Goal: Use online tool/utility: Utilize a website feature to perform a specific function

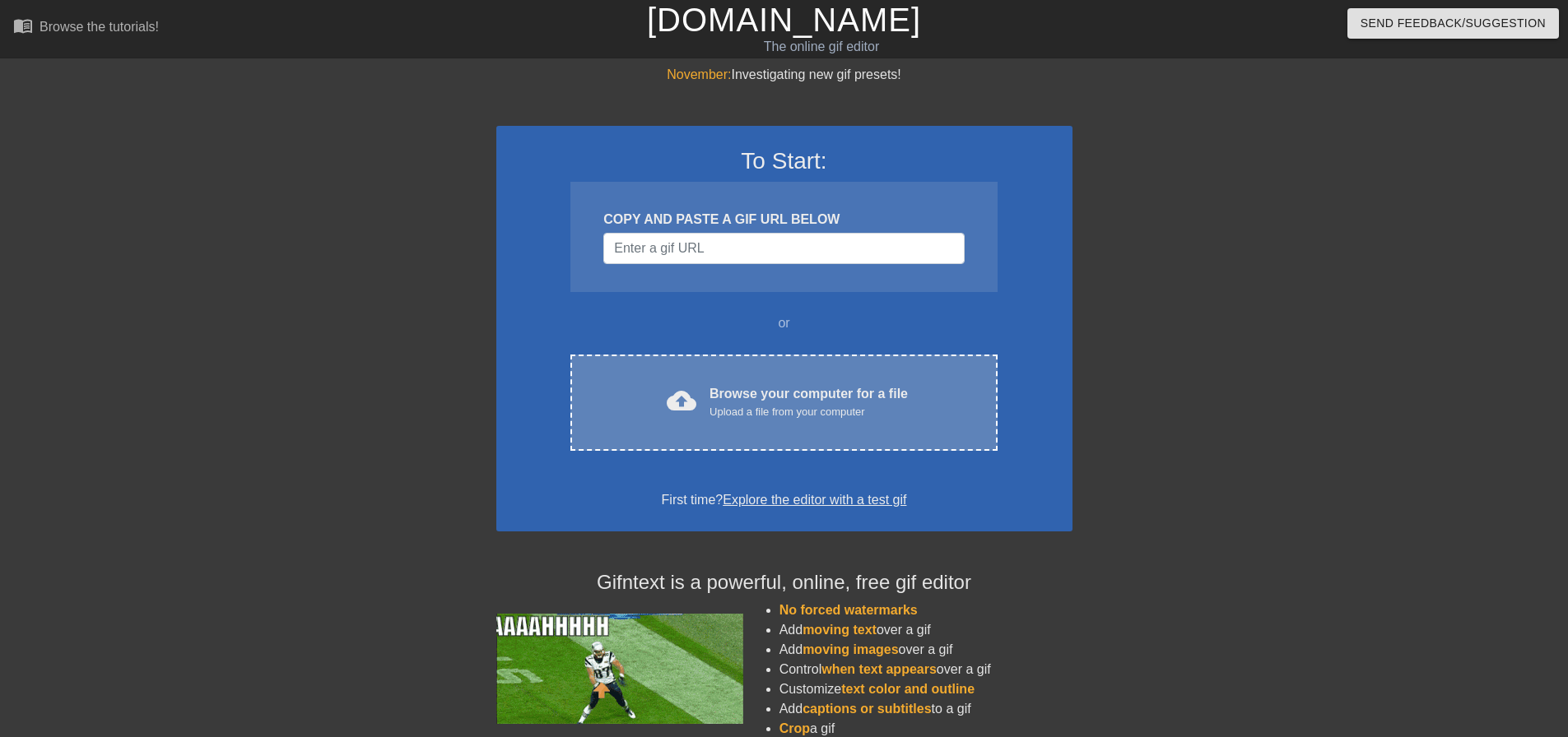
click at [747, 400] on div "Browse your computer for a file Upload a file from your computer" at bounding box center [809, 402] width 198 height 36
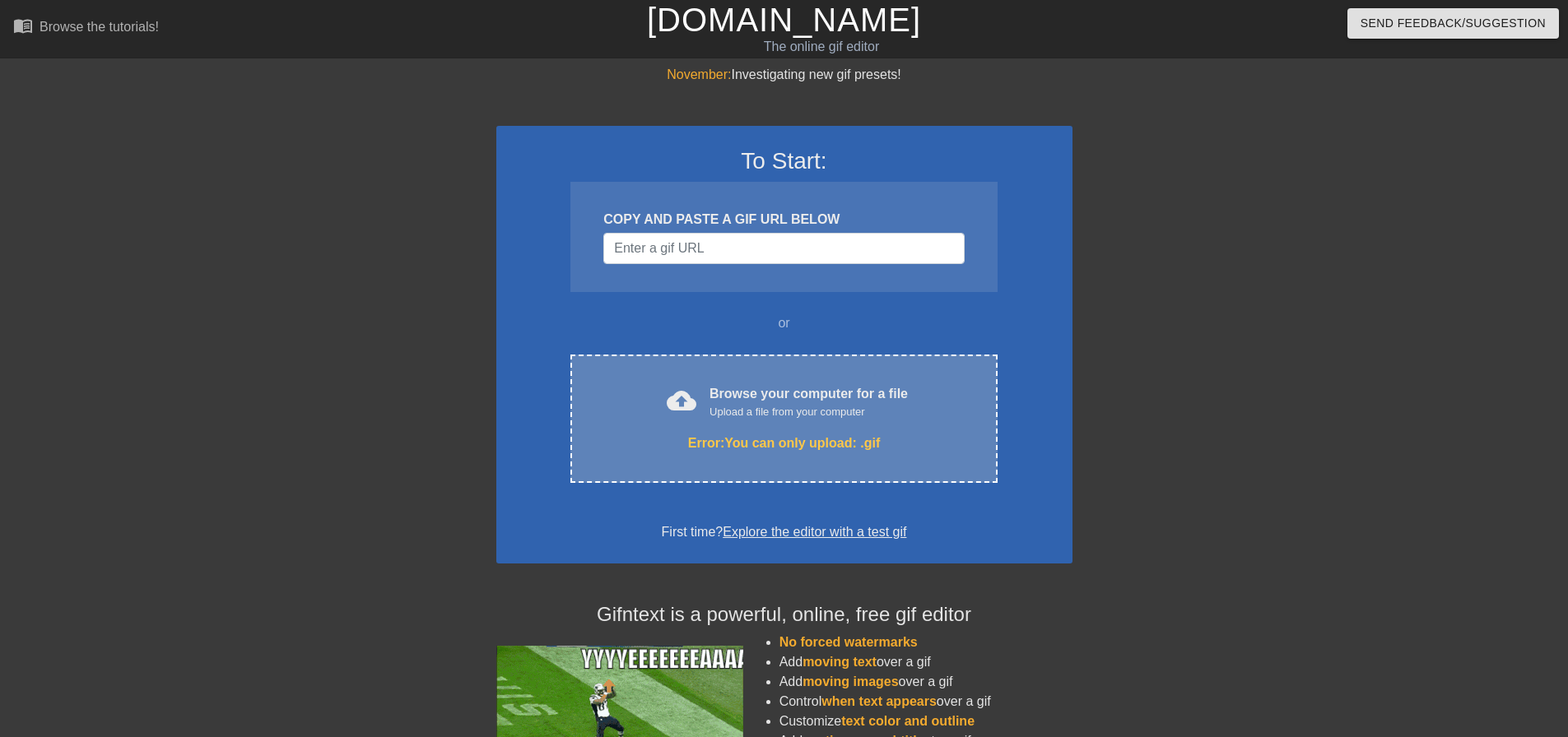
click at [762, 442] on div "Error: You can only upload: .gif" at bounding box center [783, 443] width 358 height 20
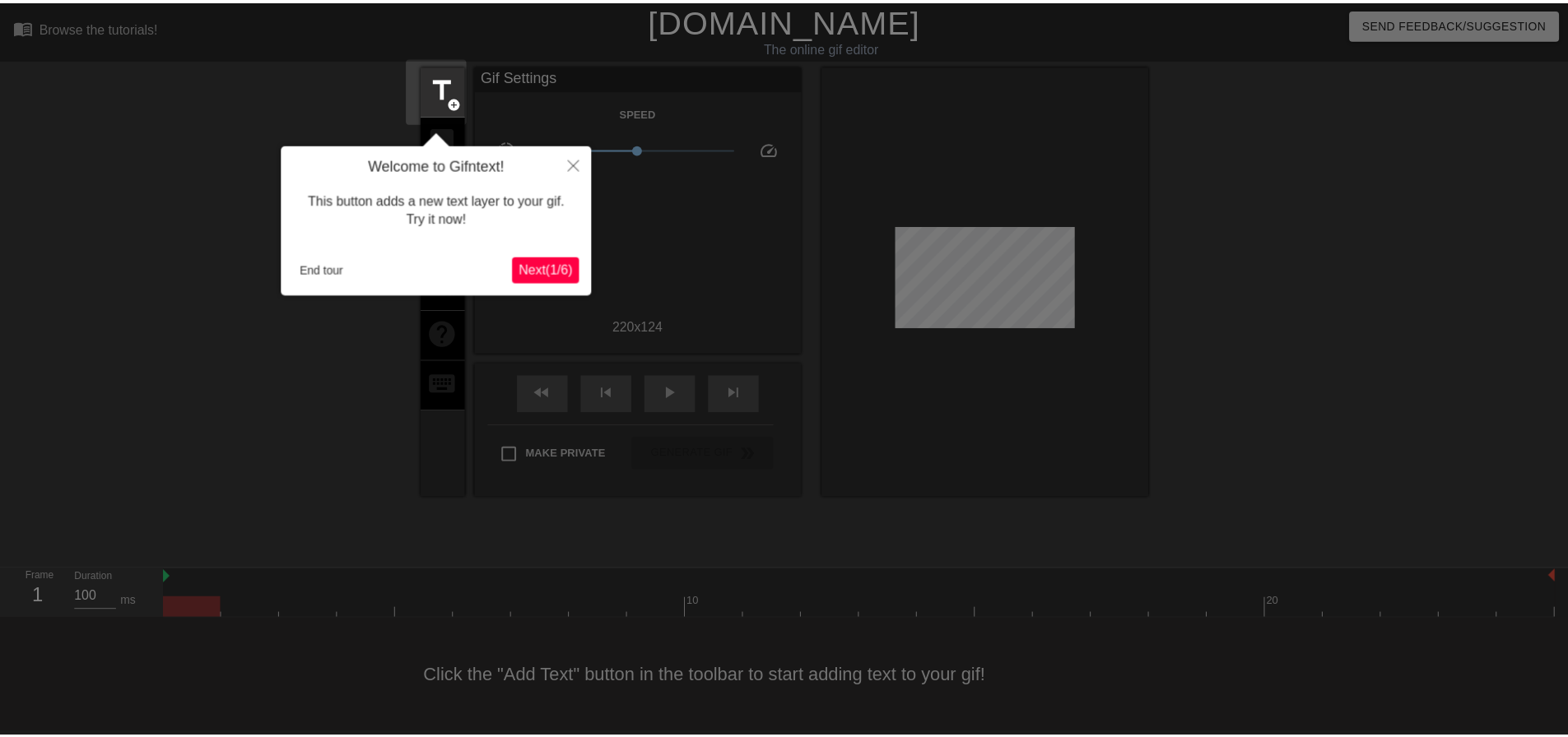
scroll to position [9, 0]
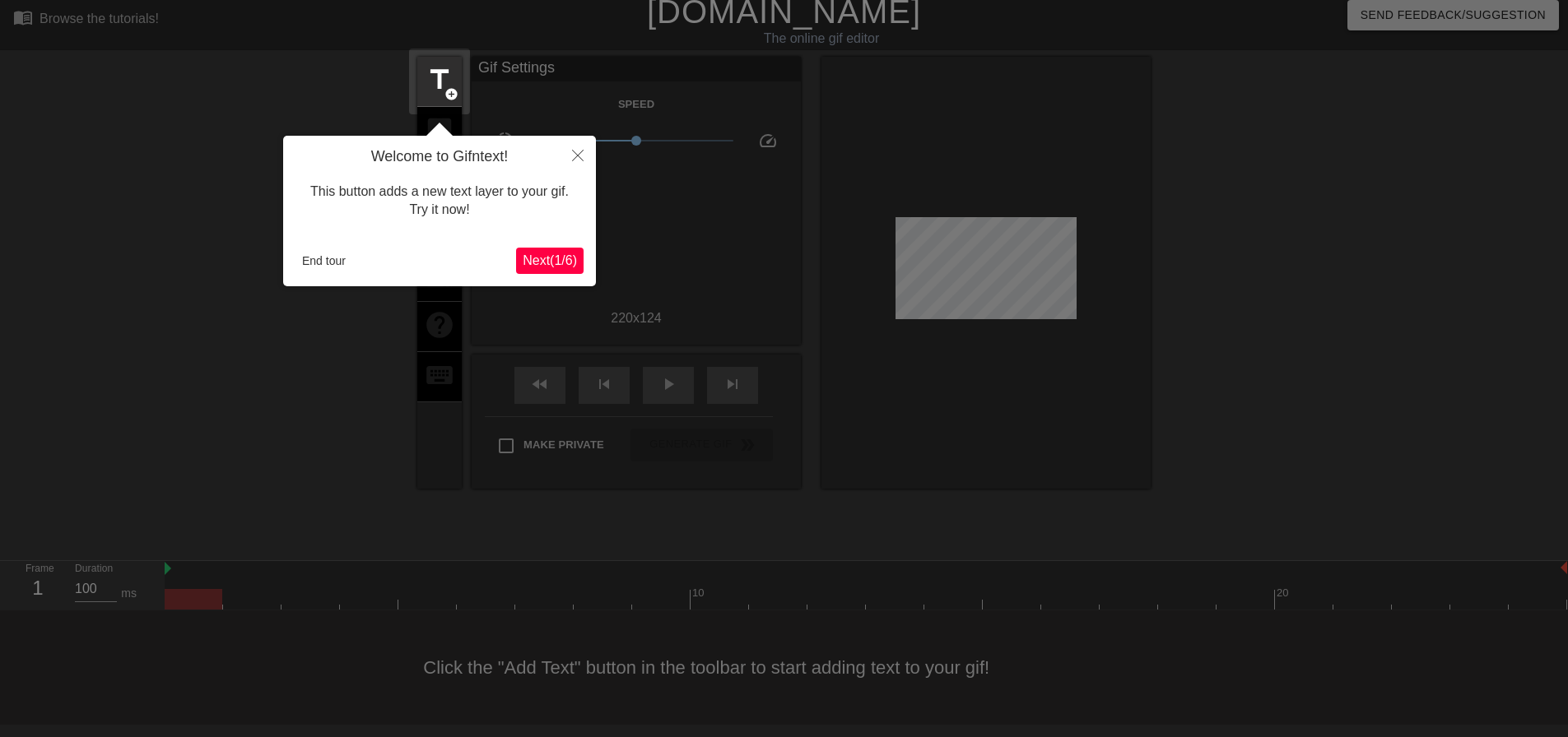
click at [533, 257] on span "Next ( 1 / 6 )" at bounding box center [550, 260] width 54 height 14
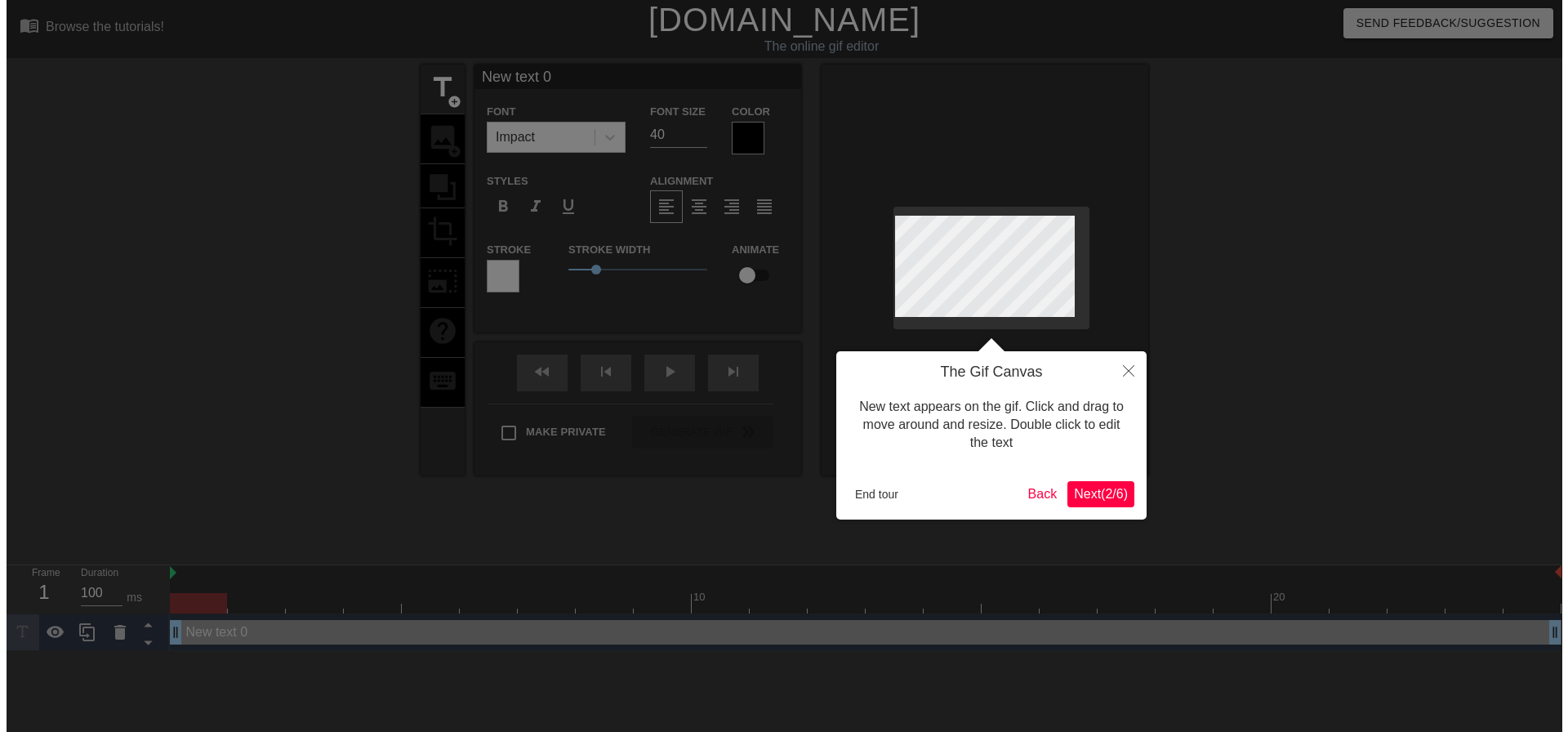
scroll to position [0, 0]
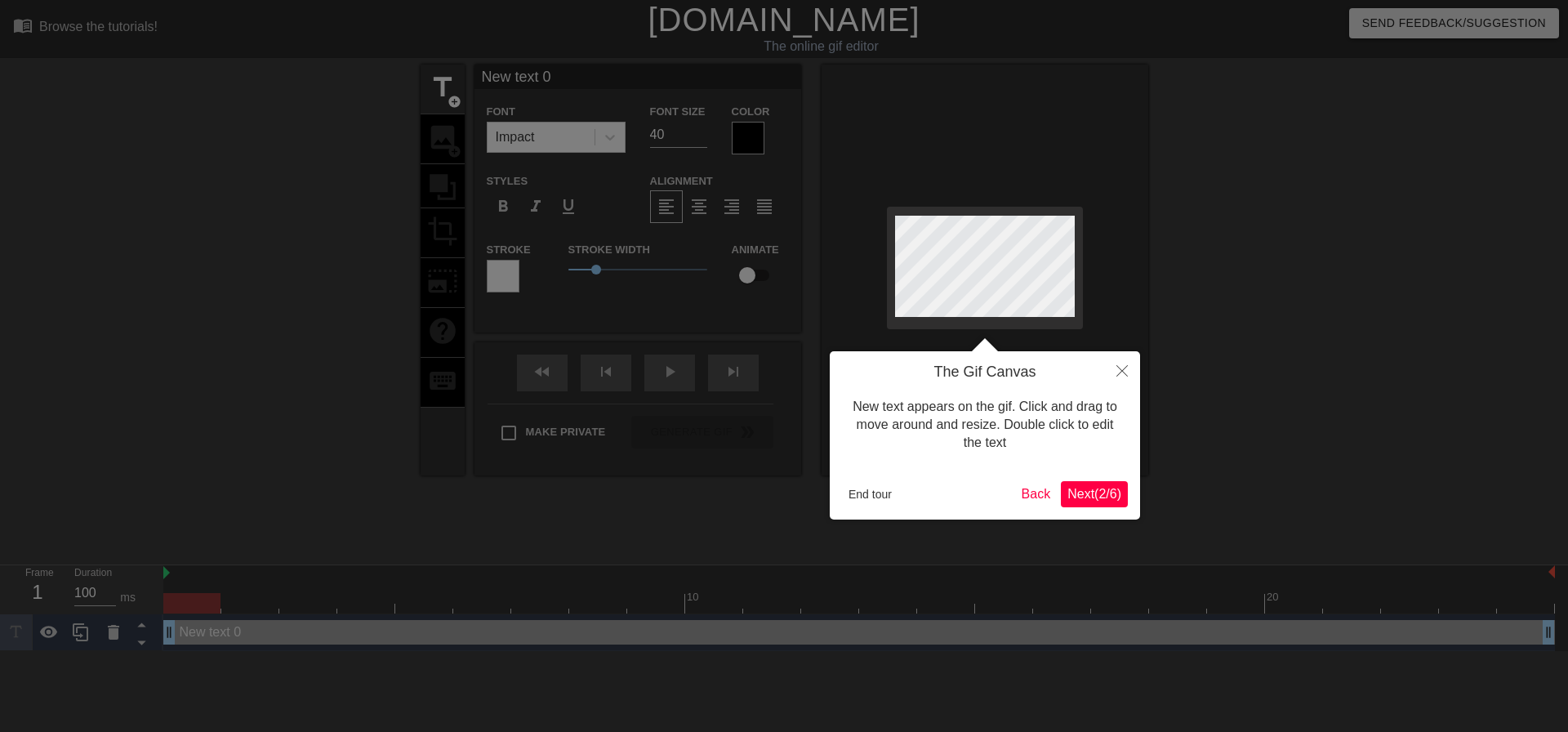
click at [1073, 491] on span "Next ( 2 / 6 )" at bounding box center [1094, 493] width 54 height 14
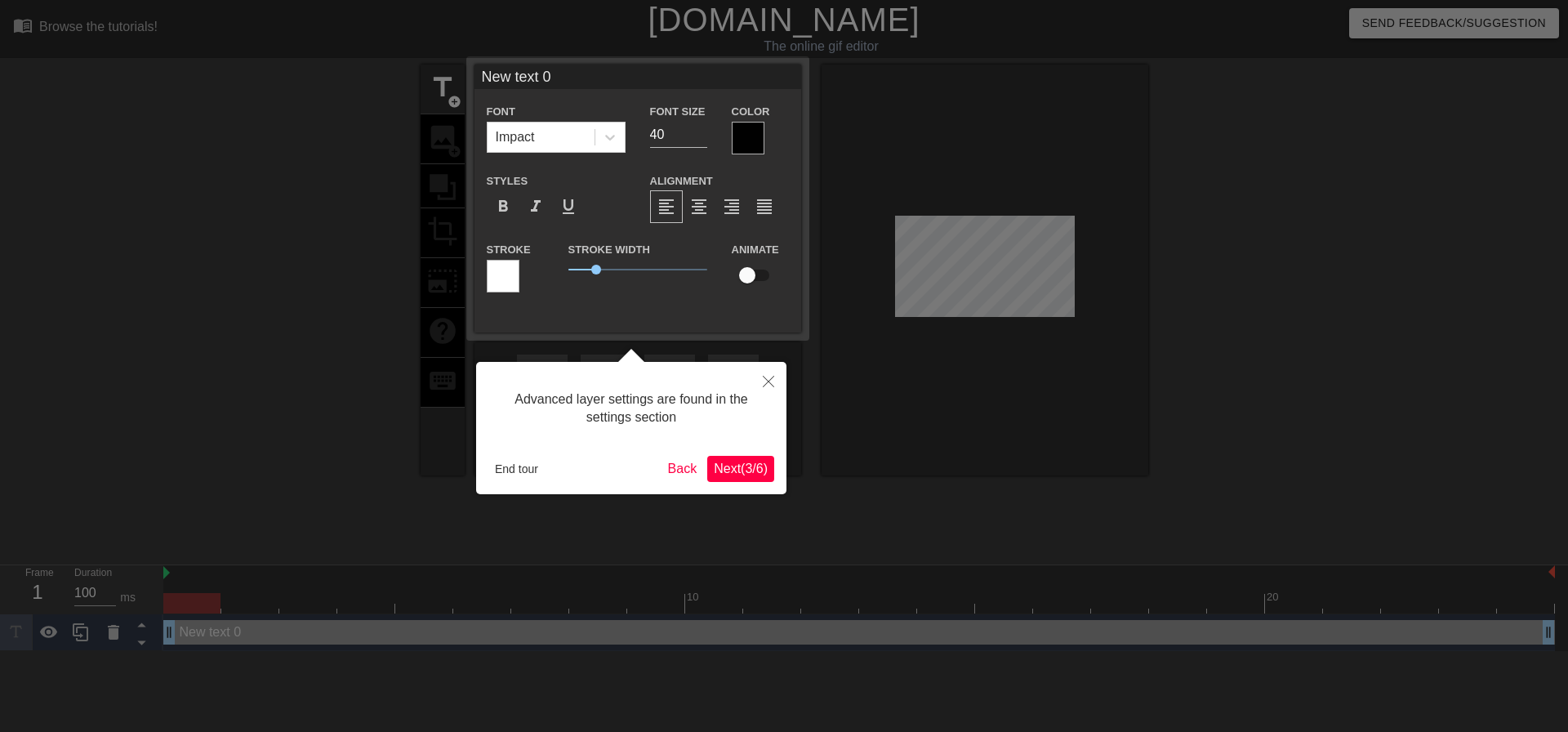
click at [766, 481] on button "Next ( 3 / 6 )" at bounding box center [740, 469] width 67 height 27
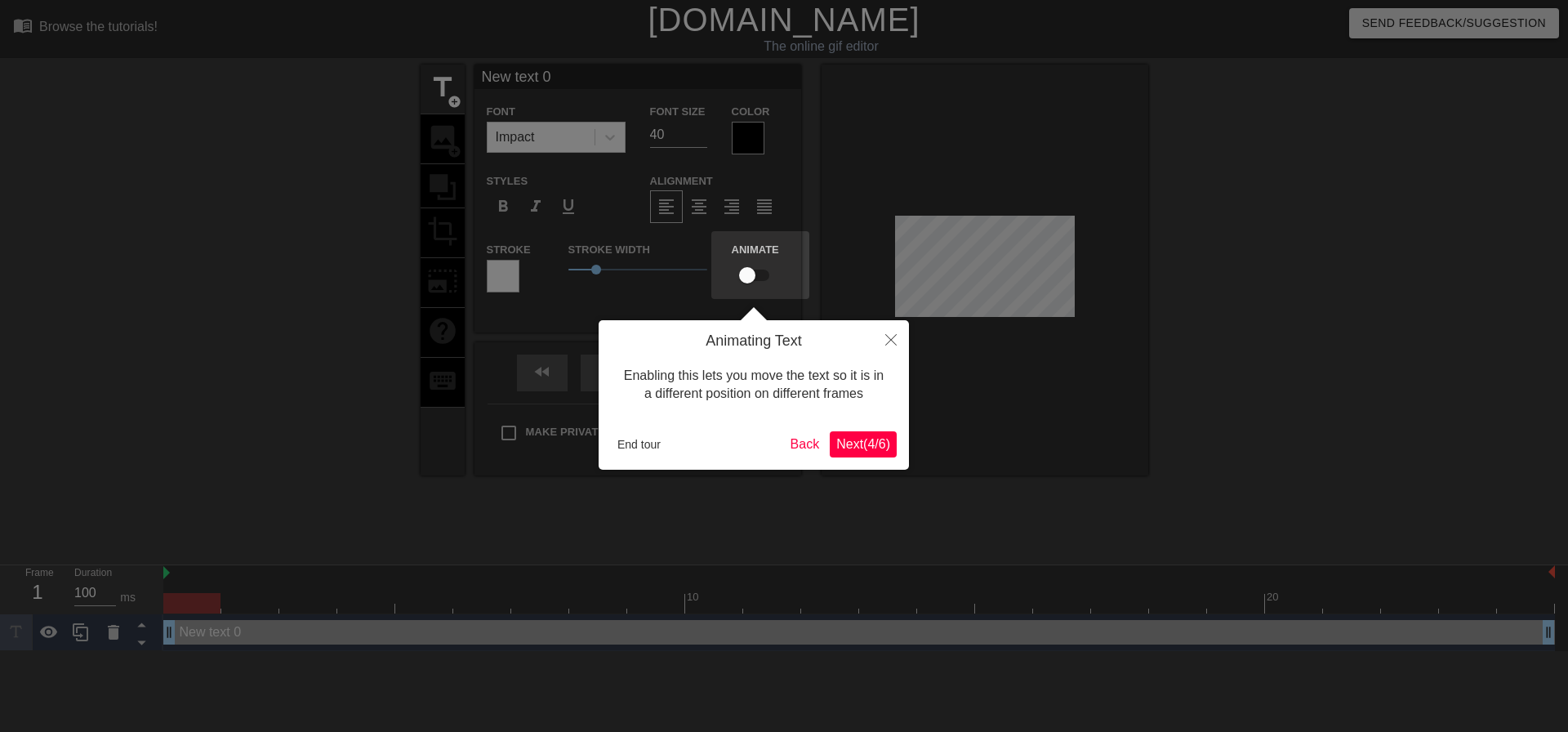
click at [858, 446] on span "Next ( 4 / 6 )" at bounding box center [863, 444] width 54 height 14
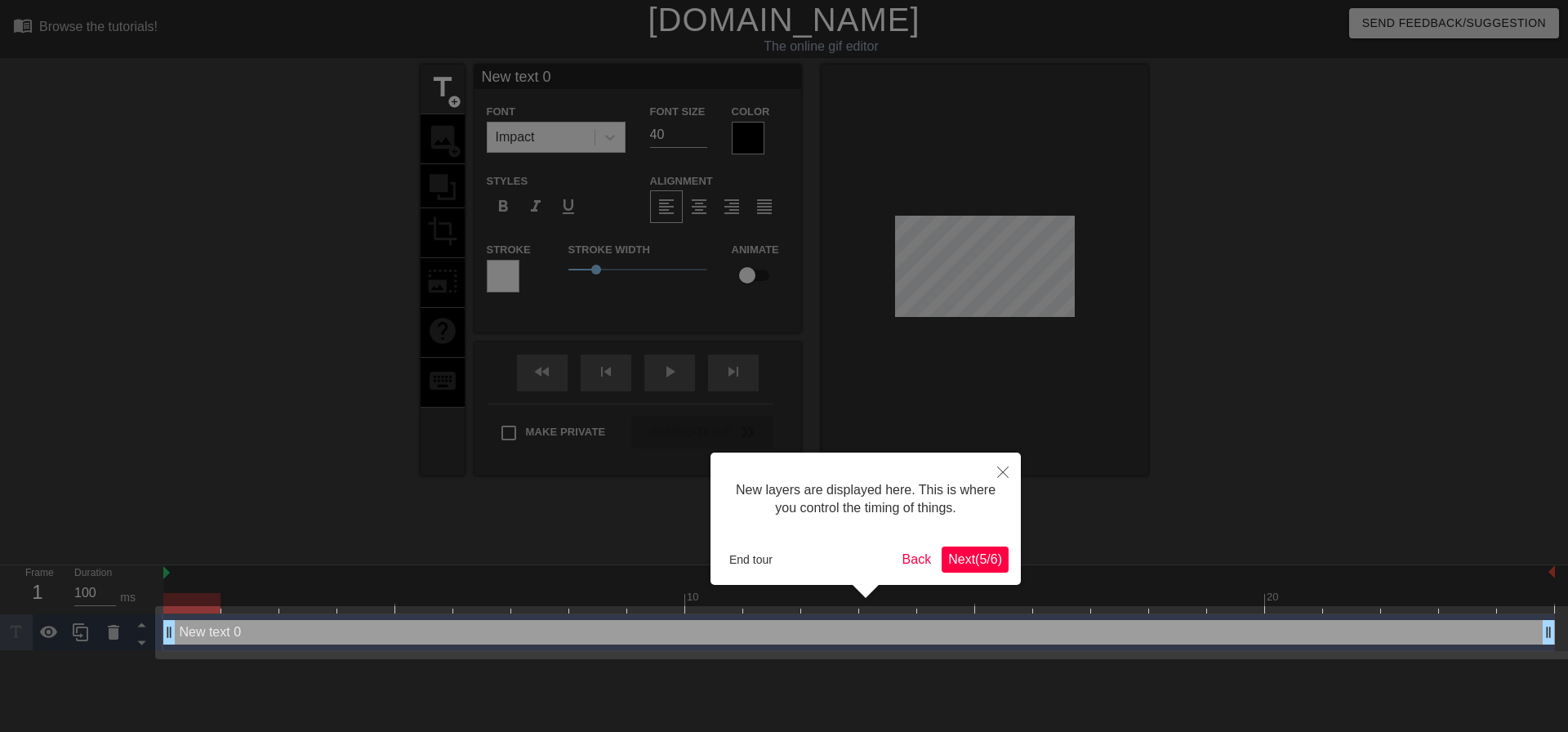
click at [961, 553] on span "Next ( 5 / 6 )" at bounding box center [975, 559] width 54 height 14
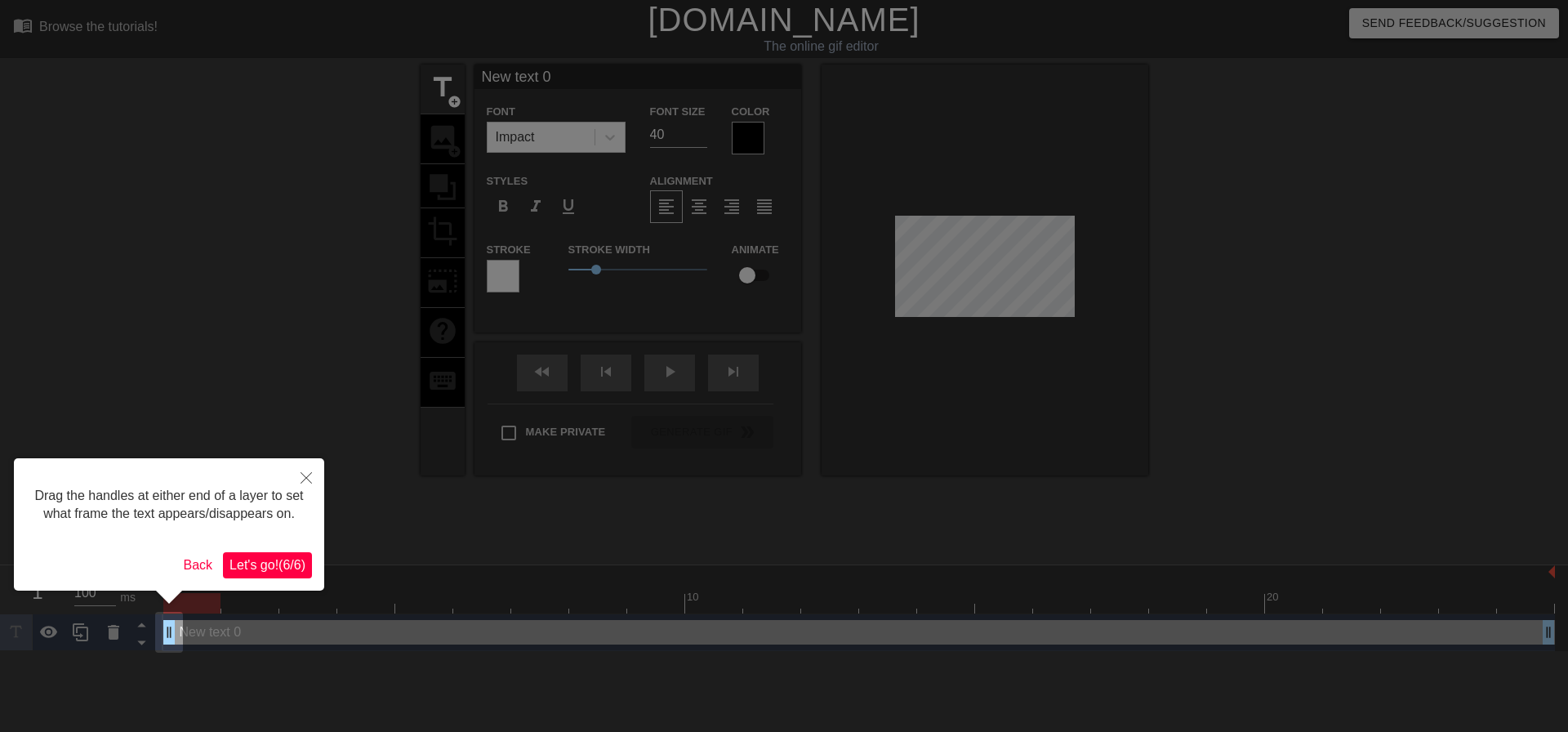
click at [291, 570] on span "Let's go! ( 6 / 6 )" at bounding box center [267, 565] width 76 height 14
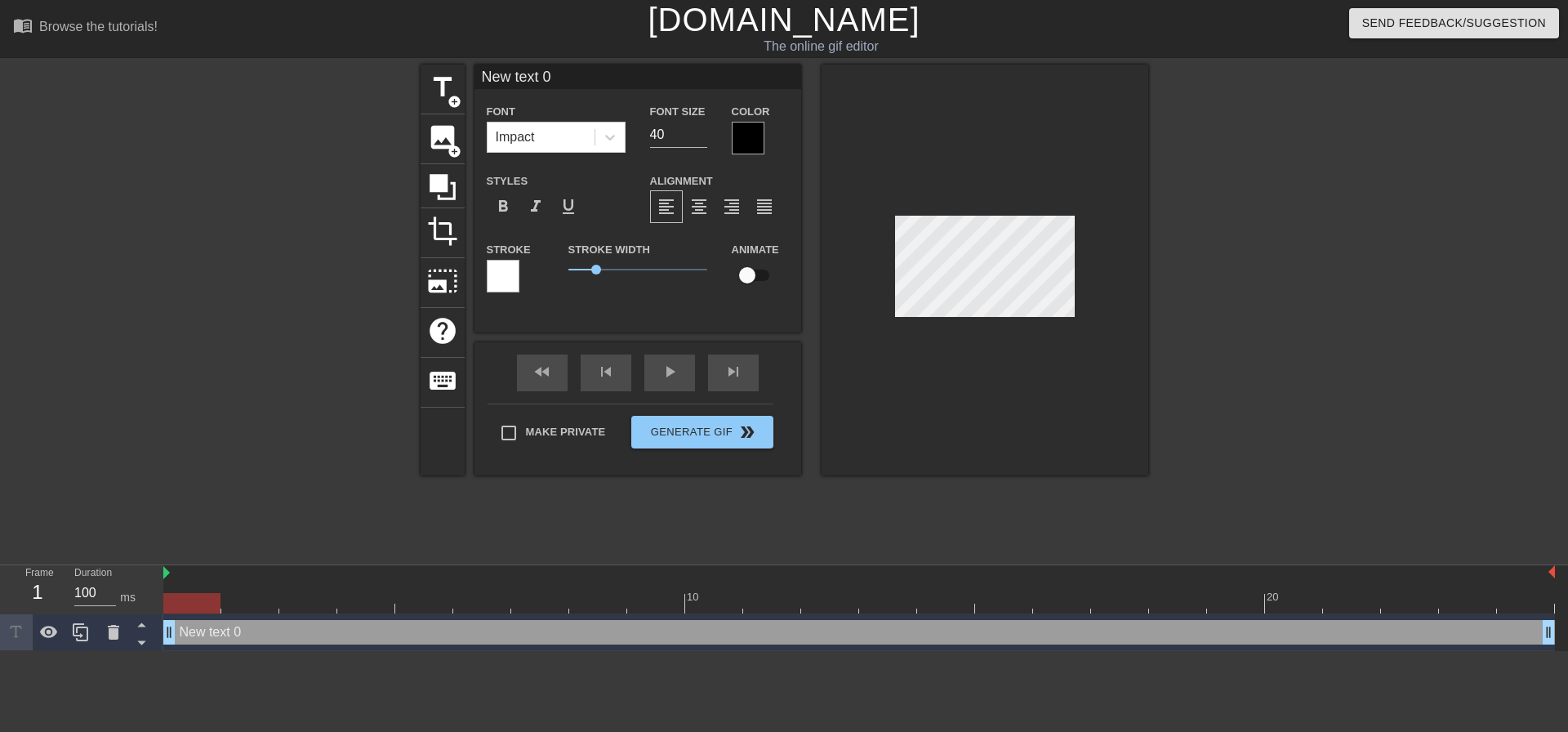
scroll to position [3, 4]
type input "New 0"
type textarea "New 0"
type input "New 0"
type textarea "New 0"
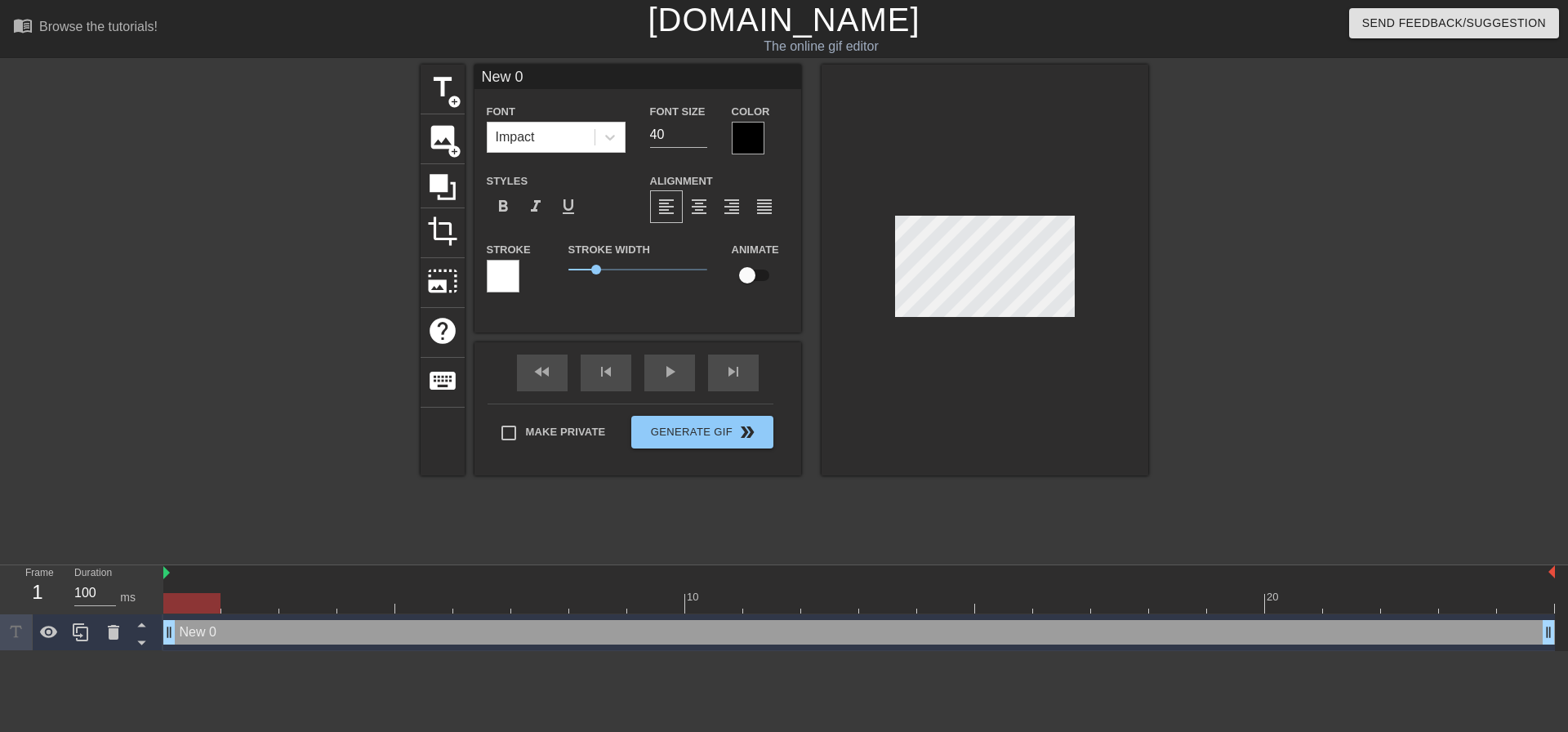
type input "Ne 0"
type textarea "Ne 0"
type input "N 0"
type textarea "N 0"
type input "0"
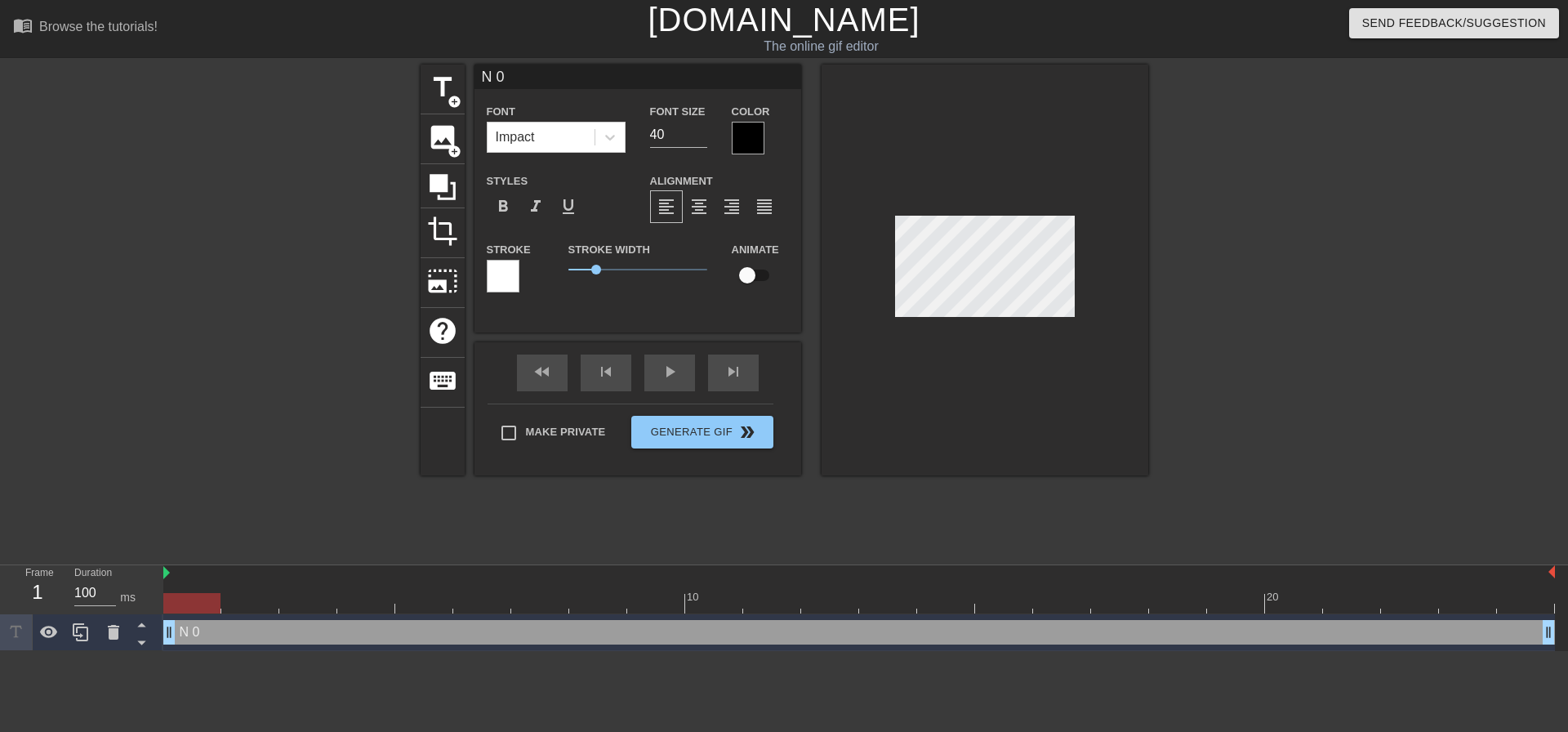
type textarea "0"
type input "D 0"
type textarea "D 0"
type input "Du 0"
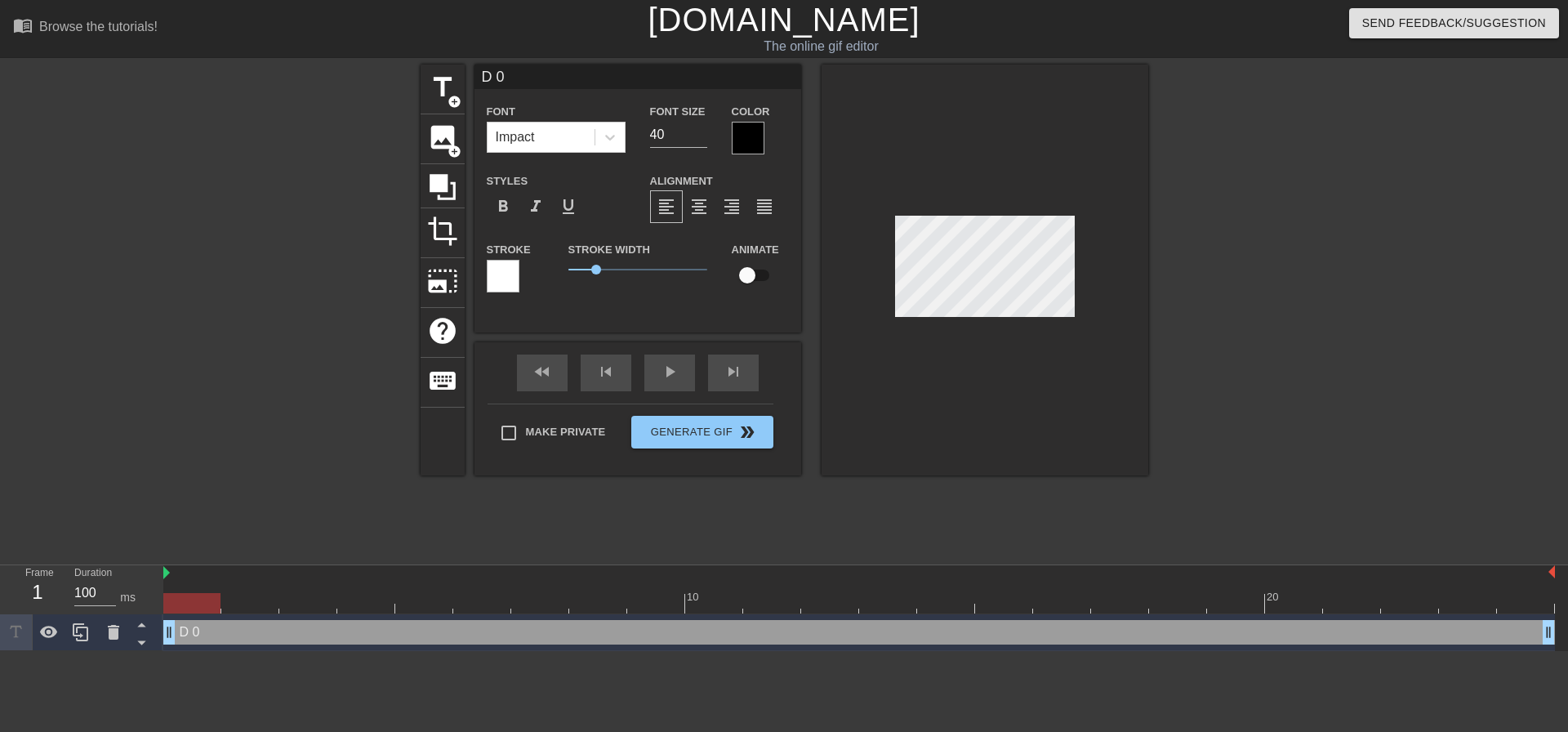
type textarea "Du 0"
type input "Dum 0"
type textarea "Dum 0"
type input "Dum 0"
type textarea "Dum 0"
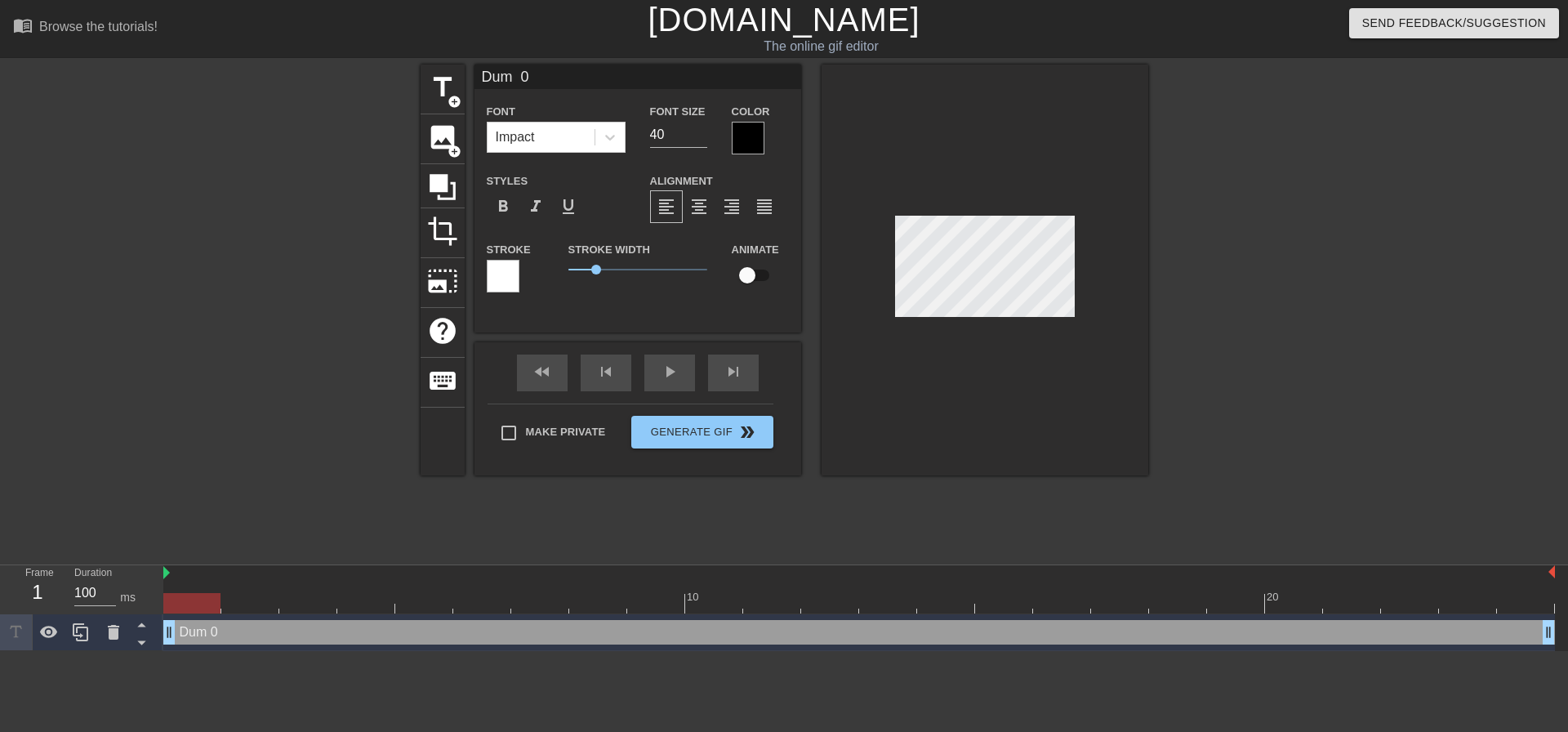
type input "Dum A 0"
type textarea "Dum A 0"
type input "Dum As 0"
type textarea "Dum As 0"
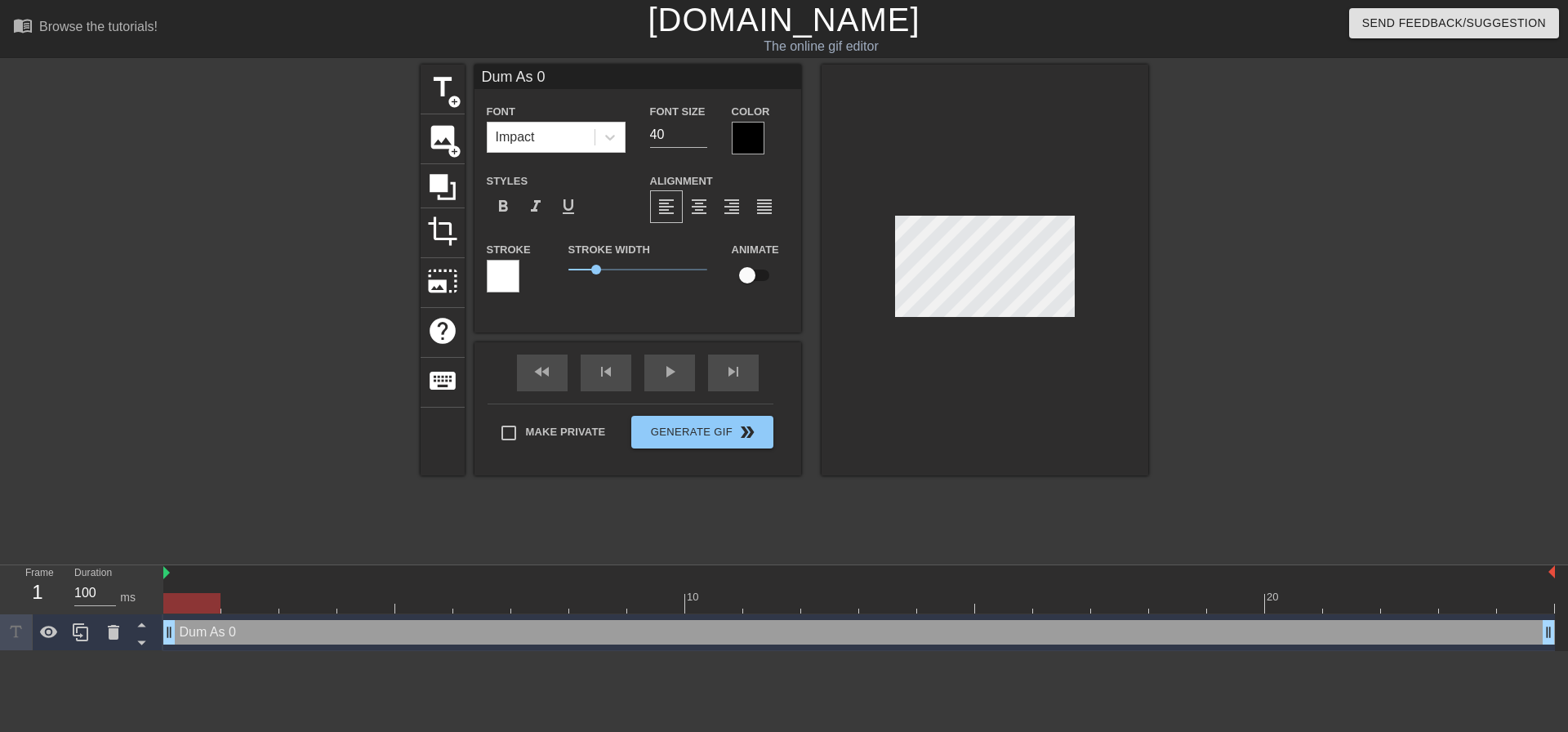
type input "Dum Ass 0"
type textarea "Dum Ass 0"
type input "Dum Ass0"
type textarea "Dum Ass0"
type input "Dum Ass"
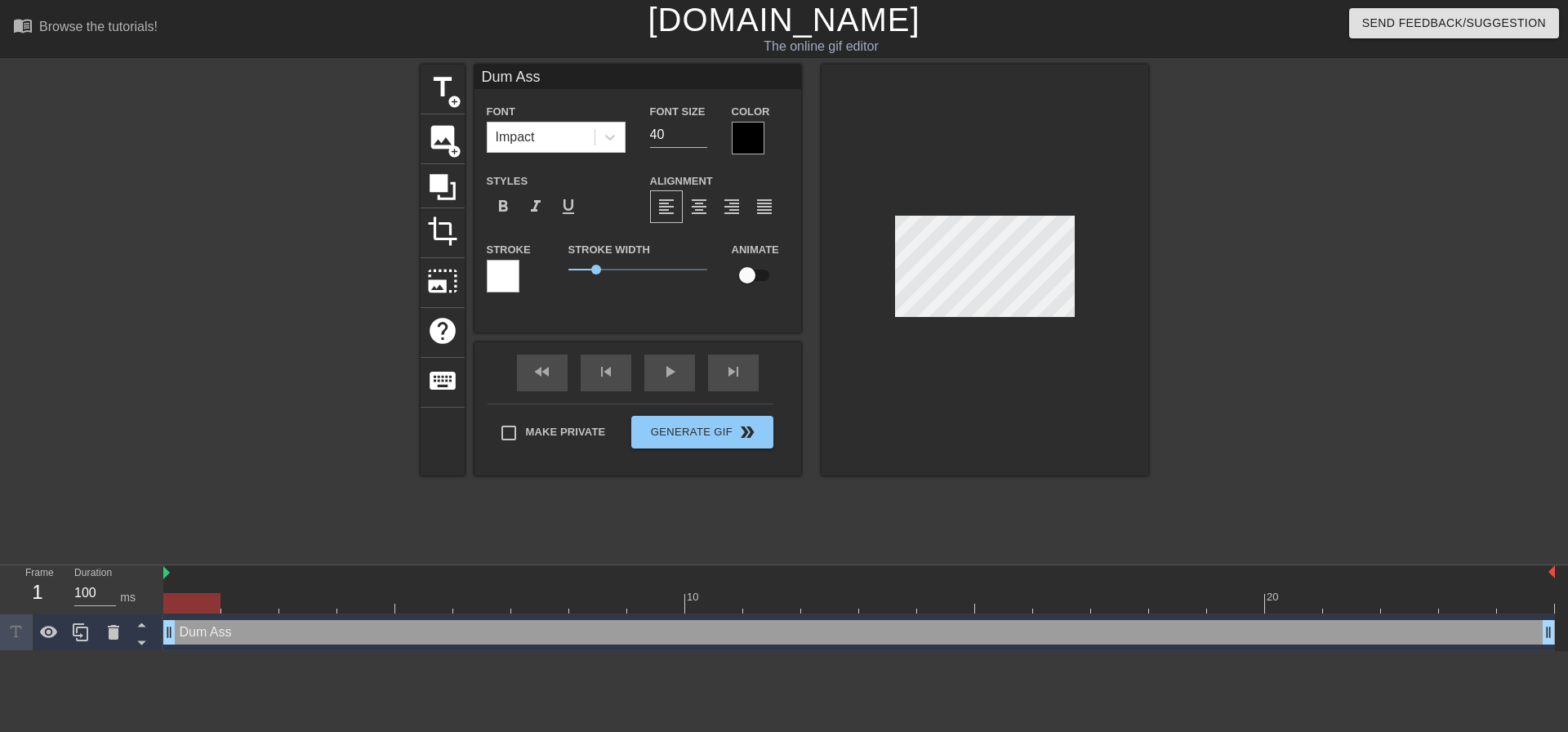
type textarea "Dum Ass"
type input "Dumb Ass"
type textarea "Dumb Ass"
drag, startPoint x: 678, startPoint y: 129, endPoint x: 645, endPoint y: 130, distance: 33.0
click at [645, 130] on div "Font Size 40" at bounding box center [679, 127] width 82 height 53
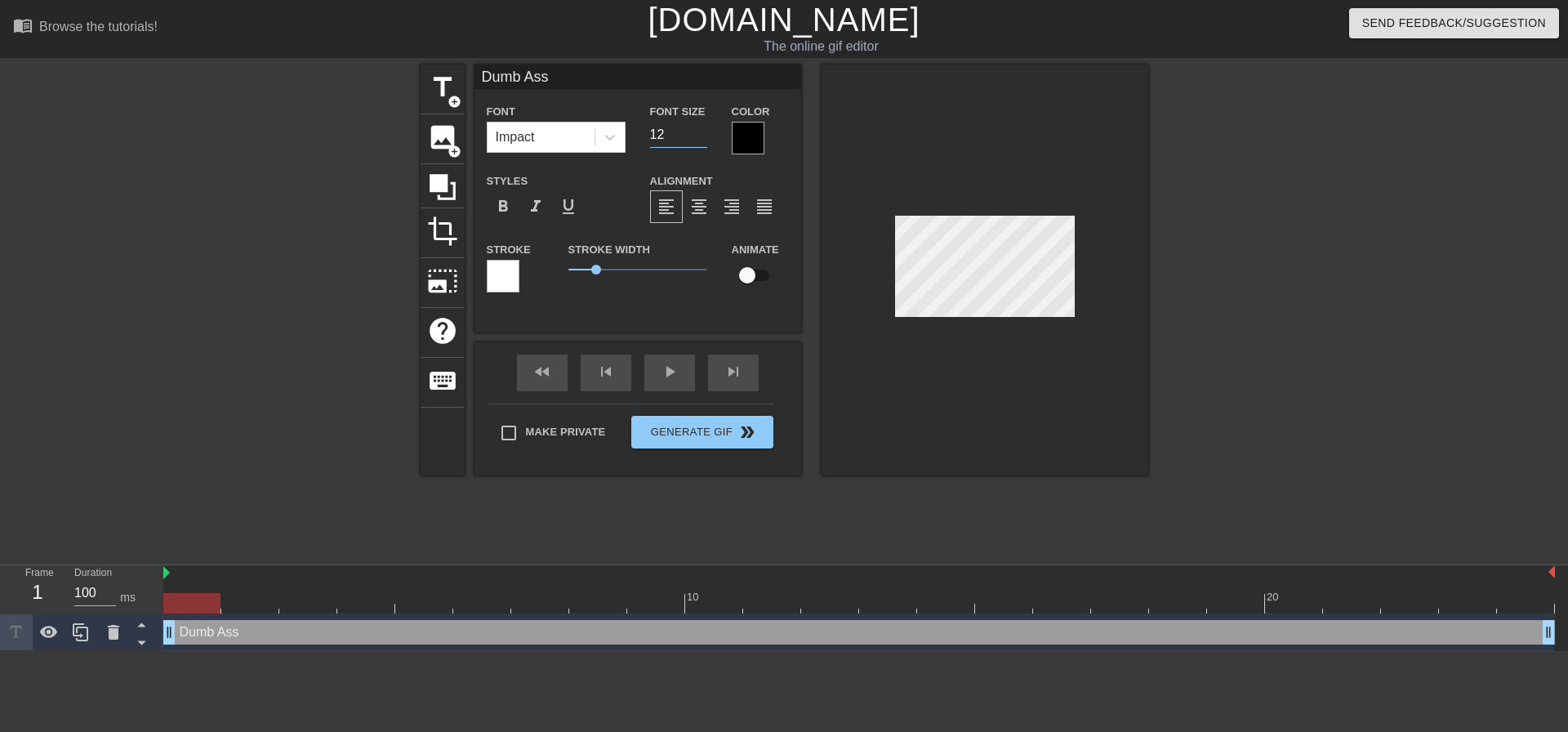
drag, startPoint x: 675, startPoint y: 137, endPoint x: 645, endPoint y: 137, distance: 30.0
click at [645, 137] on div "Font Size 12" at bounding box center [679, 127] width 82 height 53
type input "20"
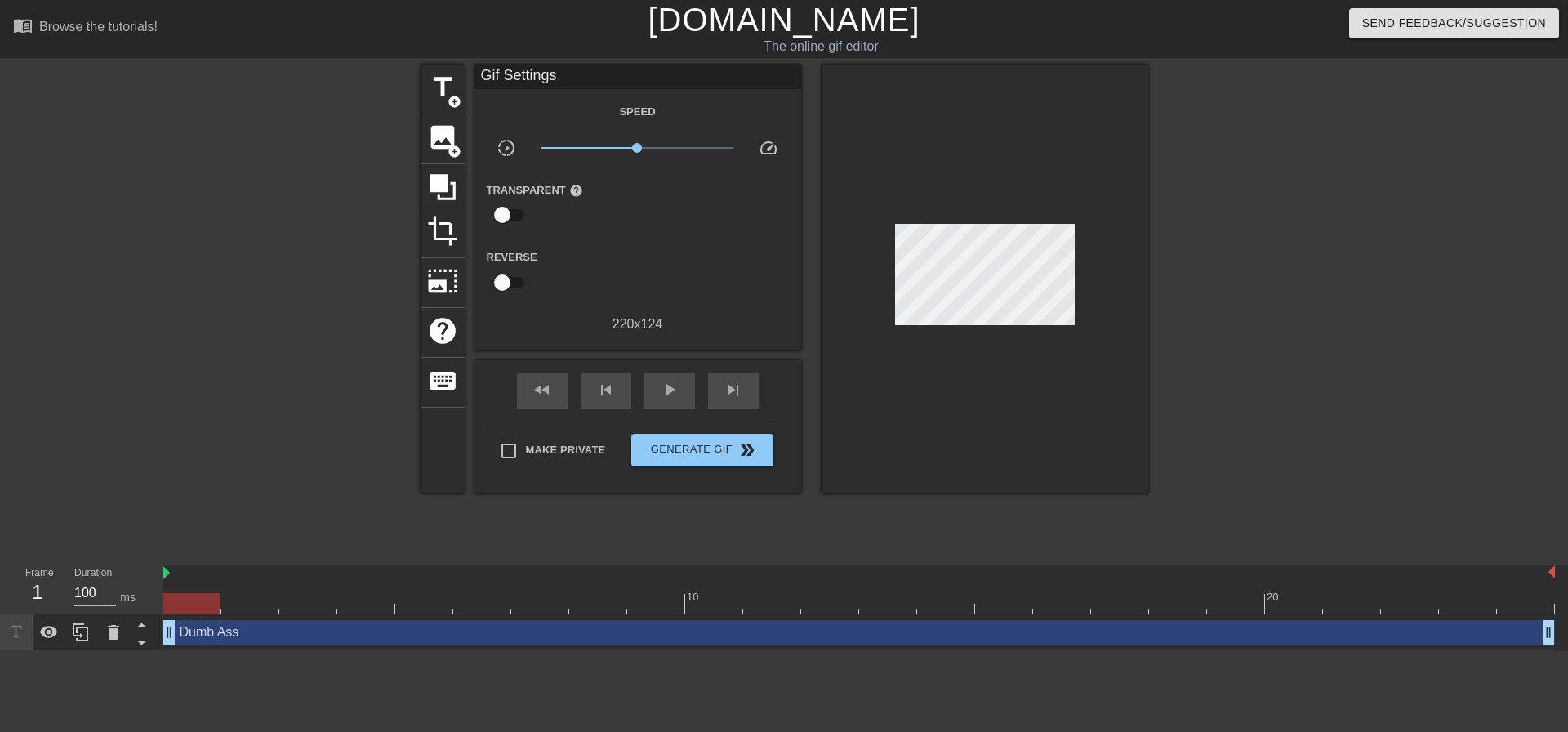
click at [1070, 363] on div at bounding box center [985, 279] width 327 height 429
drag, startPoint x: 1547, startPoint y: 636, endPoint x: 1551, endPoint y: 627, distance: 9.8
click at [686, 430] on div "Make Private Generate Gif double_arrow" at bounding box center [630, 453] width 286 height 64
click at [699, 449] on span "Generate Gif double_arrow" at bounding box center [702, 450] width 128 height 20
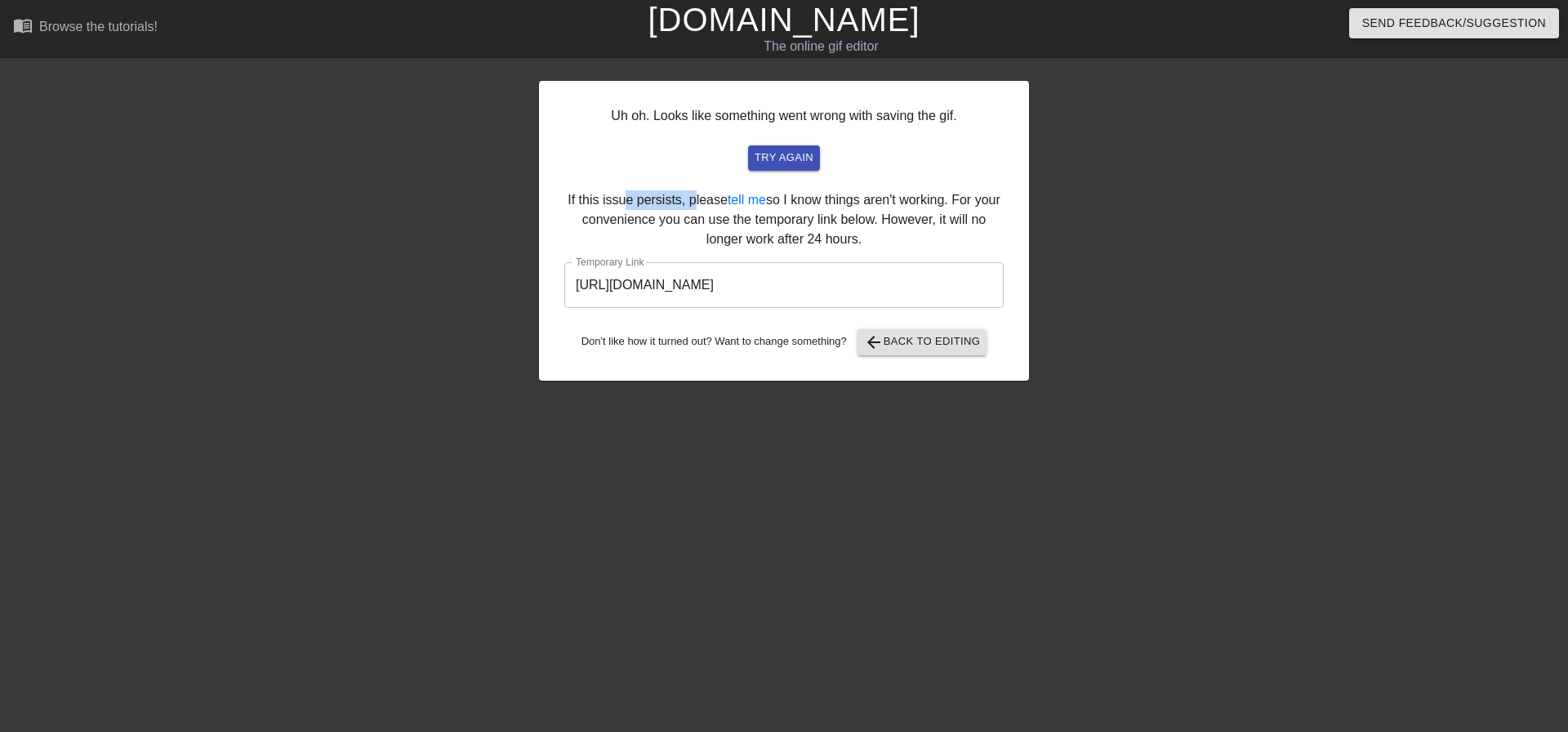
drag, startPoint x: 622, startPoint y: 200, endPoint x: 693, endPoint y: 198, distance: 71.0
click at [693, 198] on div "Uh oh. Looks like something went wrong with saving the gif. try again If this i…" at bounding box center [784, 231] width 490 height 300
drag, startPoint x: 847, startPoint y: 283, endPoint x: 532, endPoint y: 282, distance: 315.0
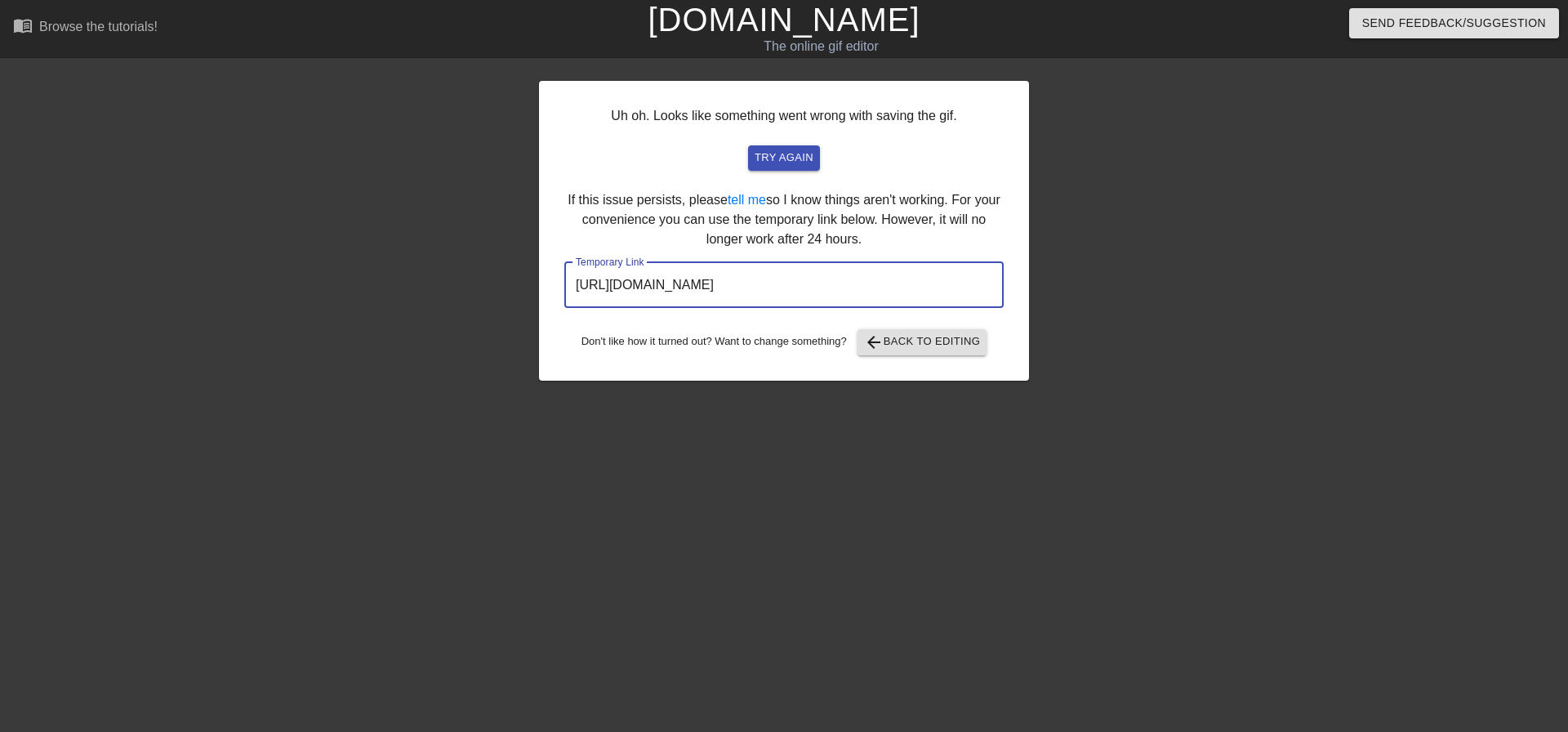
click at [532, 282] on div "Uh oh. Looks like something went wrong with saving the gif. try again If this i…" at bounding box center [784, 309] width 1568 height 490
